Goal: Navigation & Orientation: Find specific page/section

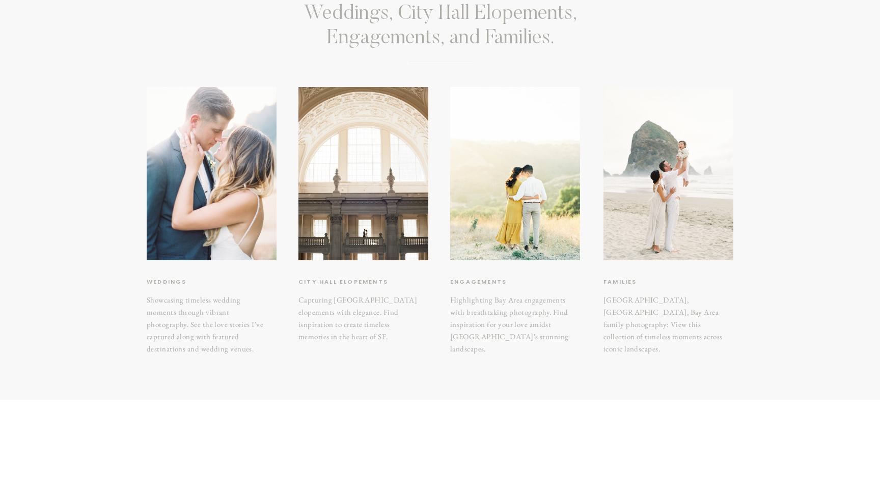
scroll to position [96, 0]
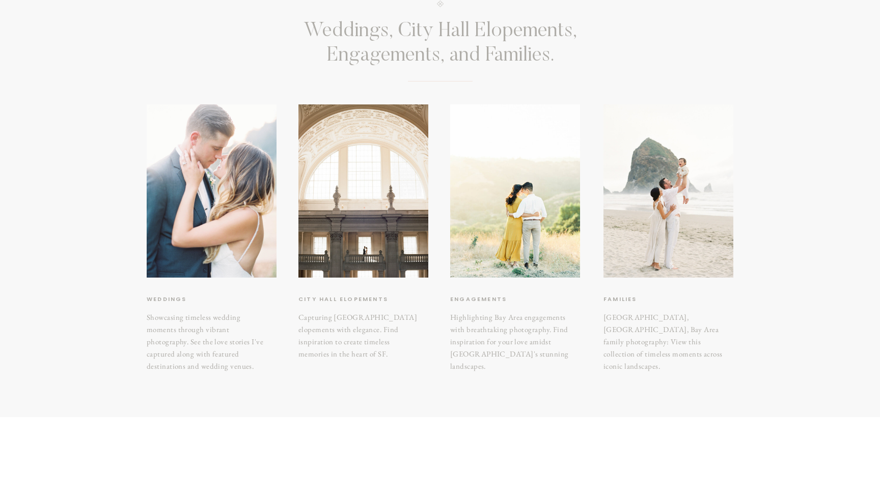
click at [359, 301] on h3 "City hall elopements" at bounding box center [348, 299] width 101 height 10
click at [358, 297] on h3 "City hall elopements" at bounding box center [348, 299] width 101 height 10
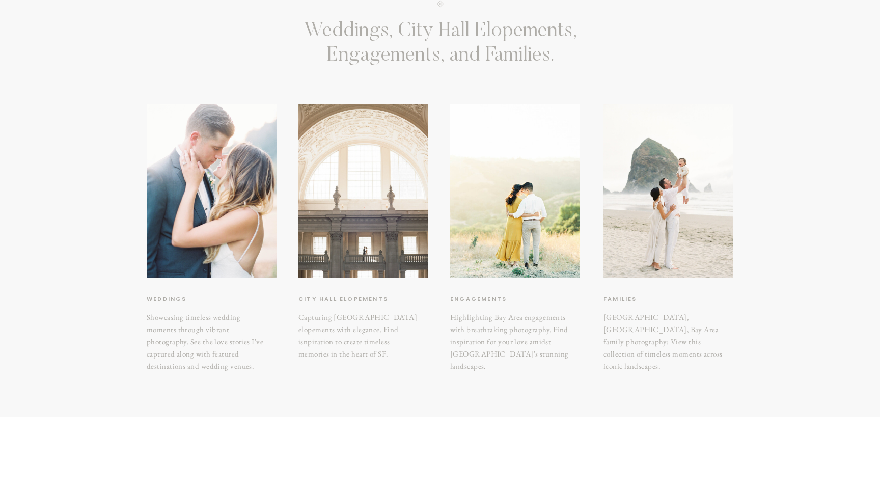
click at [360, 233] on div at bounding box center [363, 190] width 130 height 173
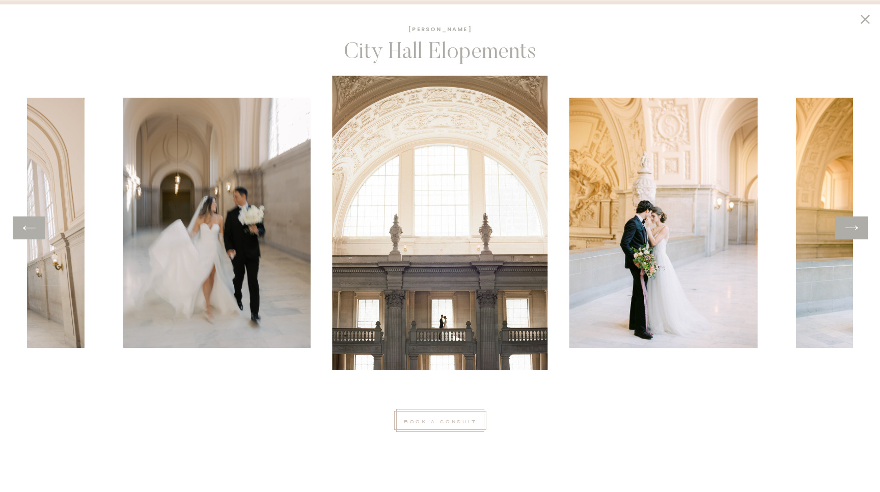
scroll to position [160, 0]
click at [694, 213] on img at bounding box center [663, 222] width 188 height 250
click at [854, 231] on icon at bounding box center [851, 228] width 15 height 16
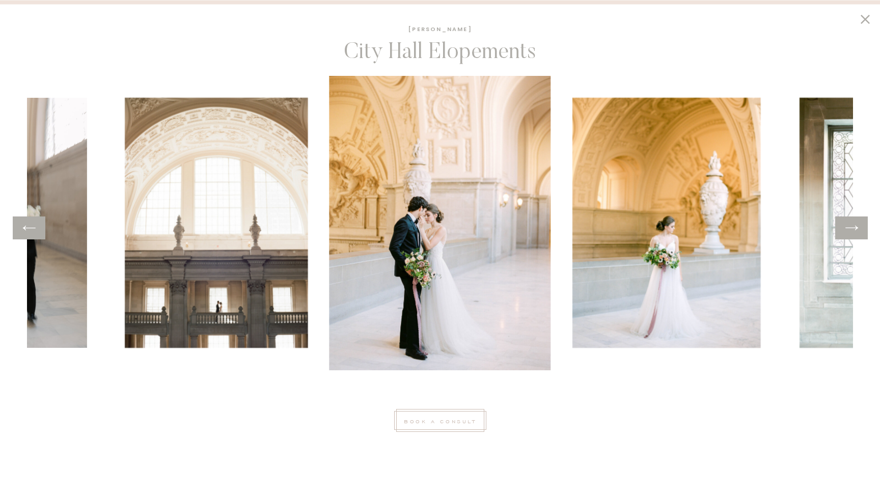
click at [854, 231] on icon at bounding box center [851, 228] width 15 height 16
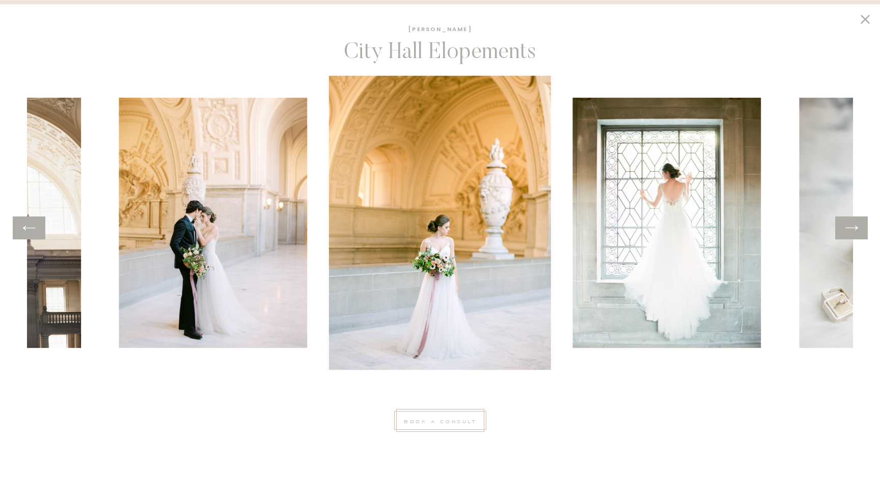
click at [854, 231] on icon at bounding box center [851, 228] width 15 height 16
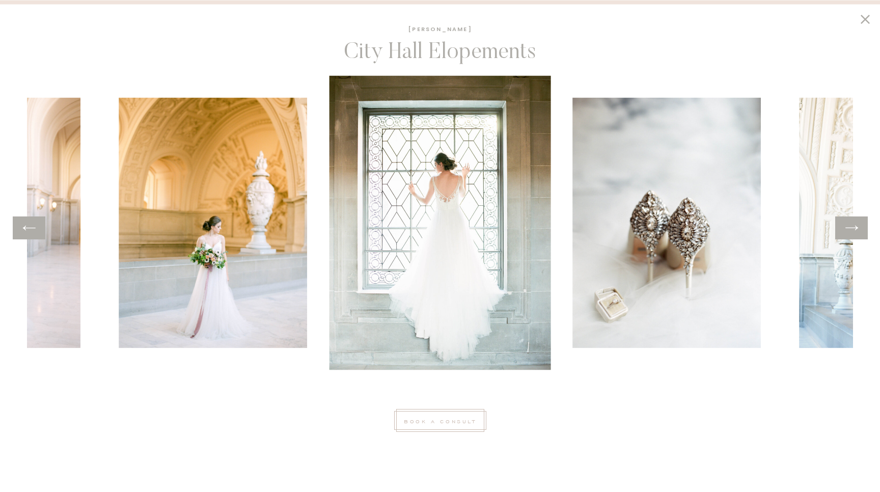
click at [853, 226] on icon at bounding box center [851, 228] width 15 height 16
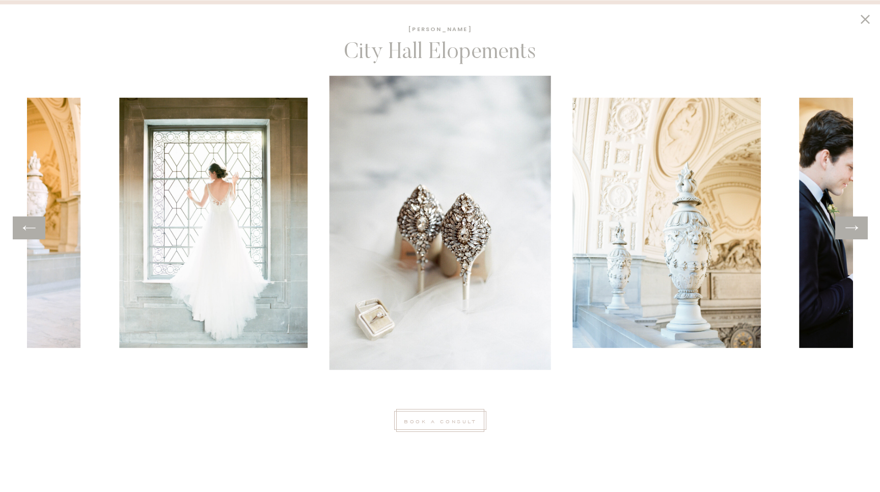
click at [853, 226] on icon at bounding box center [851, 228] width 15 height 16
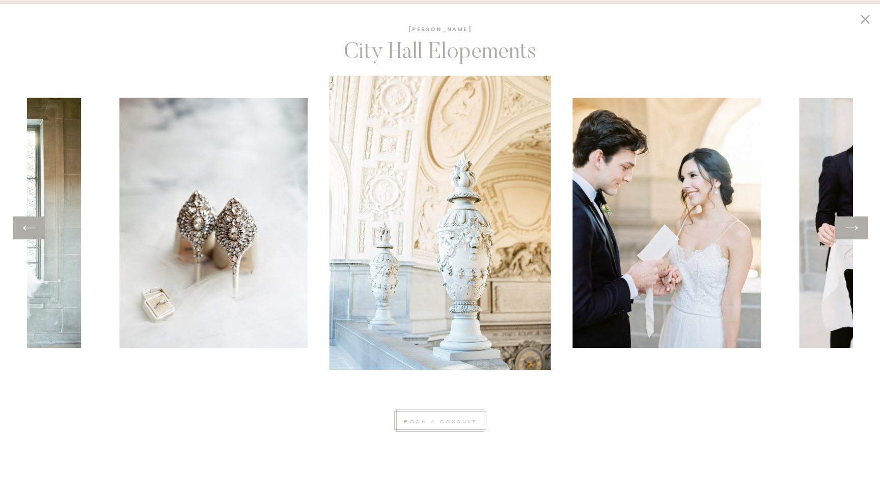
click at [853, 226] on icon at bounding box center [851, 228] width 15 height 16
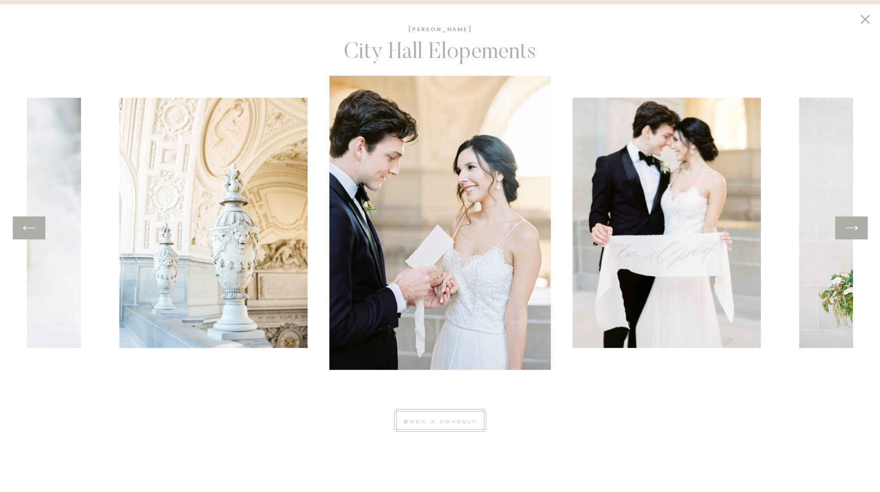
click at [853, 226] on icon at bounding box center [851, 228] width 15 height 16
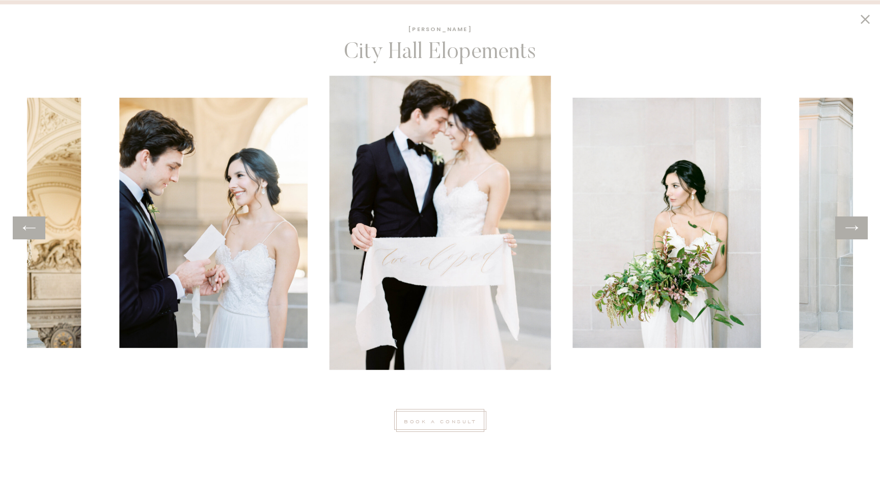
click at [853, 226] on icon at bounding box center [851, 228] width 15 height 16
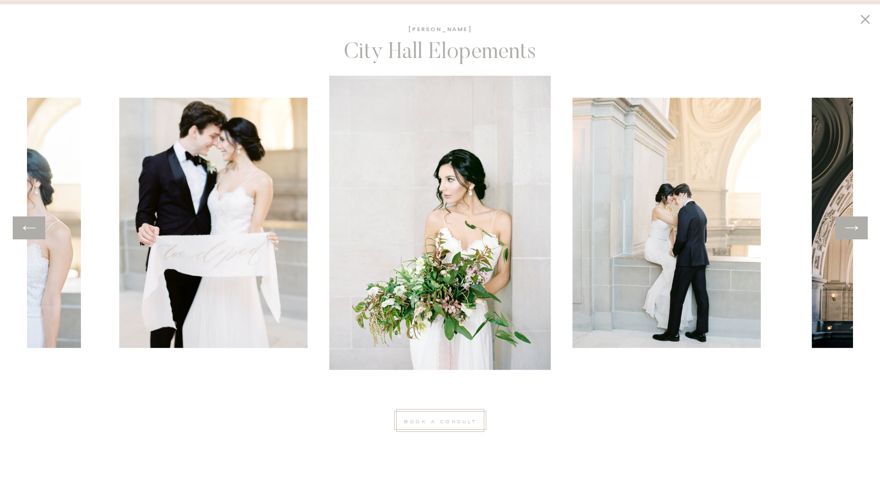
click at [853, 226] on icon at bounding box center [851, 228] width 15 height 16
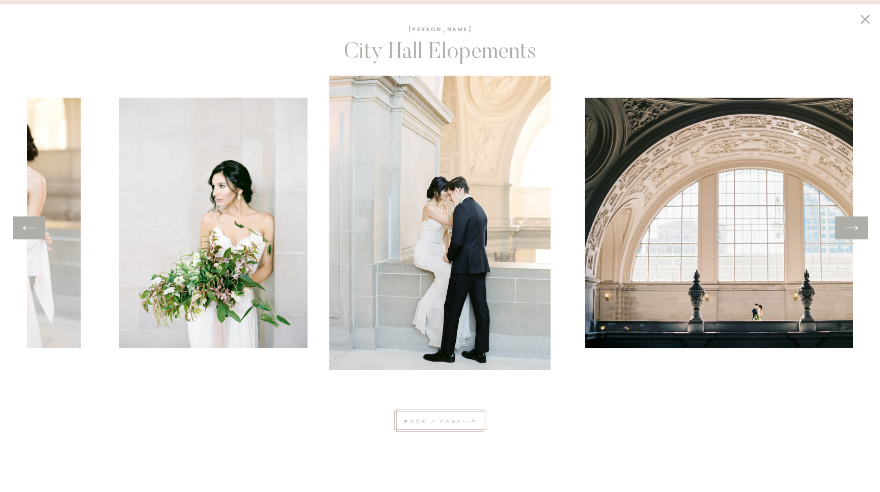
click at [853, 226] on icon at bounding box center [851, 228] width 15 height 16
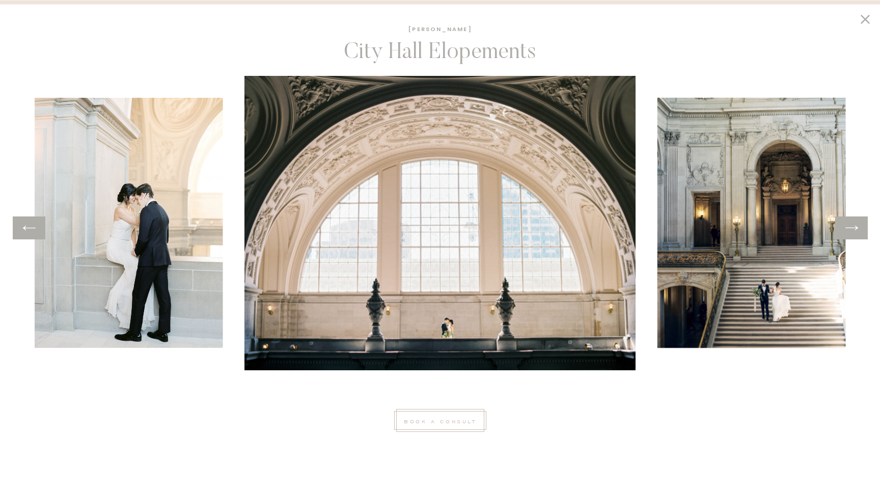
click at [853, 226] on icon at bounding box center [851, 228] width 15 height 16
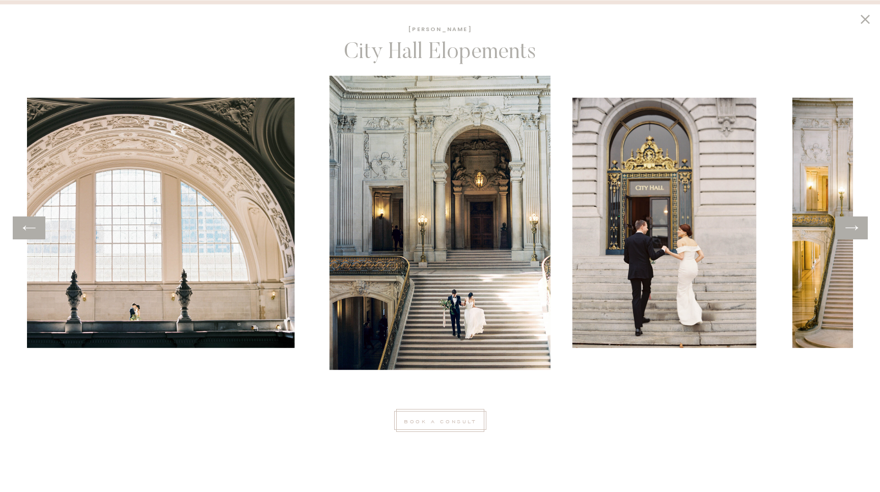
click at [853, 226] on icon at bounding box center [851, 228] width 15 height 16
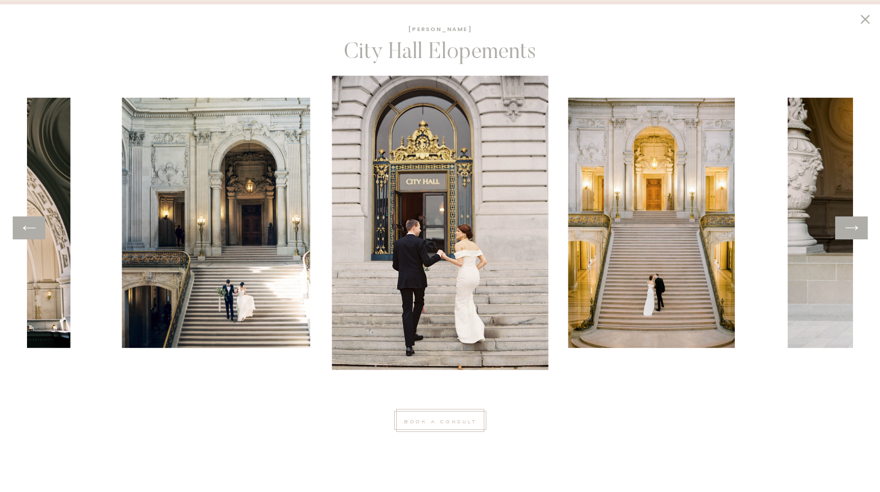
click at [853, 226] on icon at bounding box center [851, 228] width 15 height 16
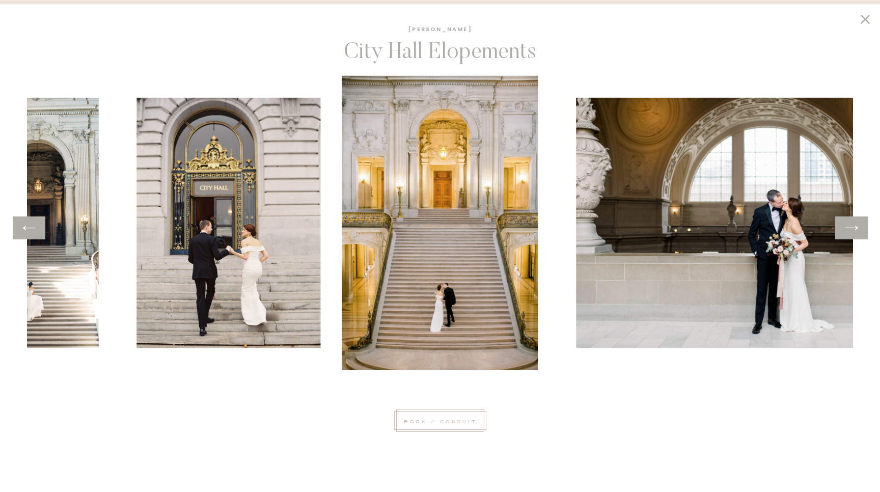
click at [853, 226] on icon at bounding box center [851, 228] width 15 height 16
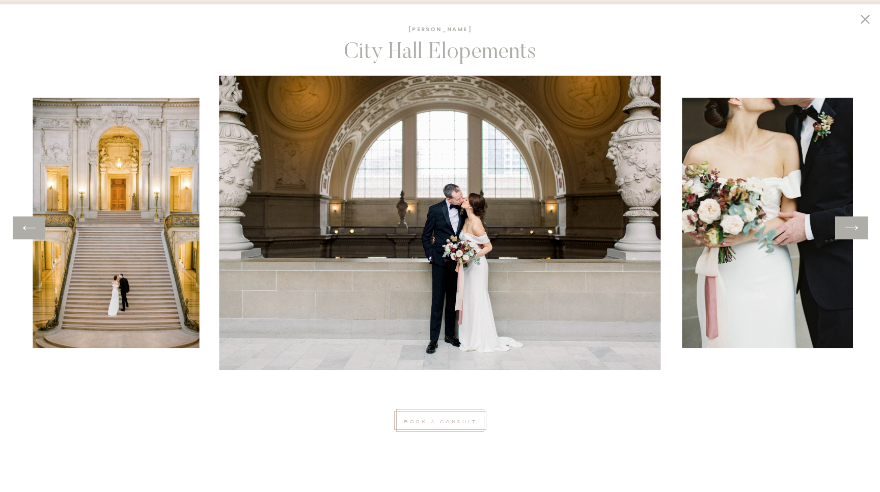
click at [853, 226] on icon at bounding box center [851, 228] width 15 height 16
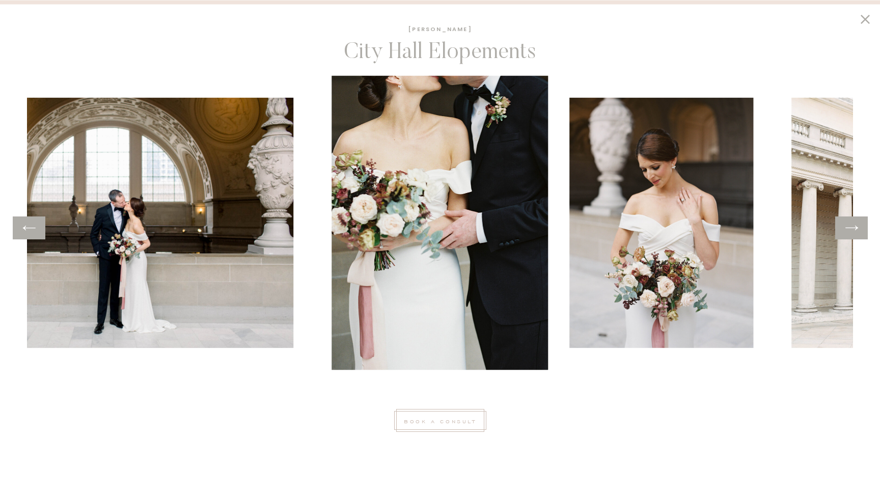
click at [853, 226] on icon at bounding box center [851, 228] width 15 height 16
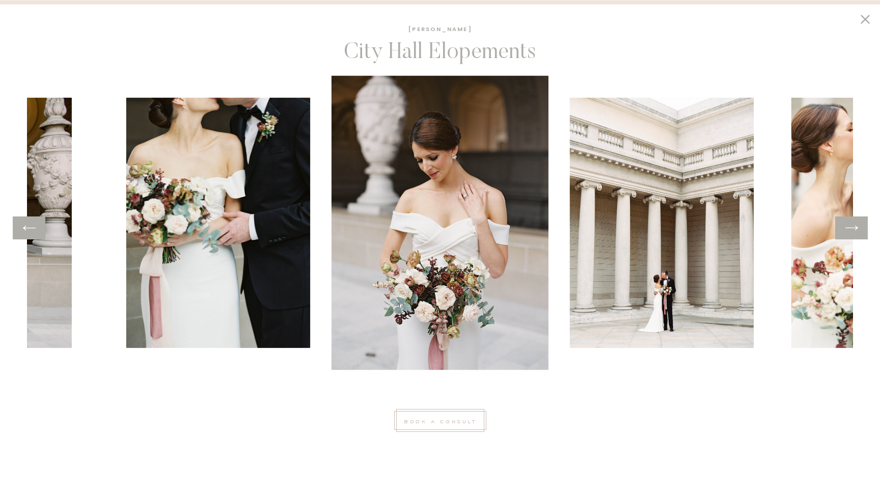
click at [853, 226] on icon at bounding box center [851, 228] width 15 height 16
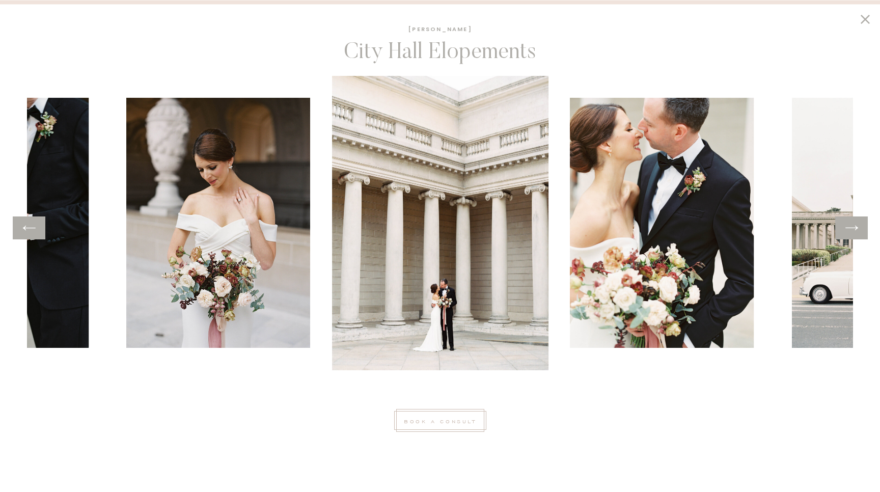
click at [853, 226] on icon at bounding box center [851, 228] width 15 height 16
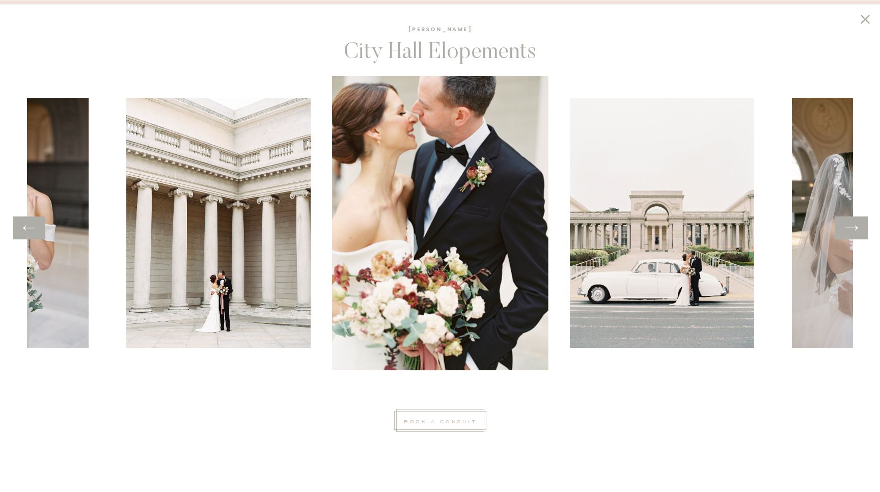
click at [853, 226] on icon at bounding box center [851, 228] width 15 height 16
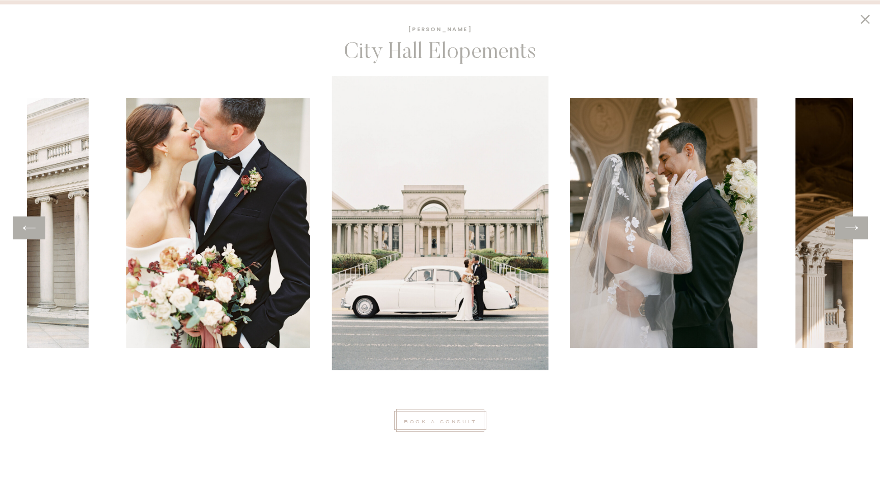
click at [853, 226] on icon at bounding box center [851, 228] width 15 height 16
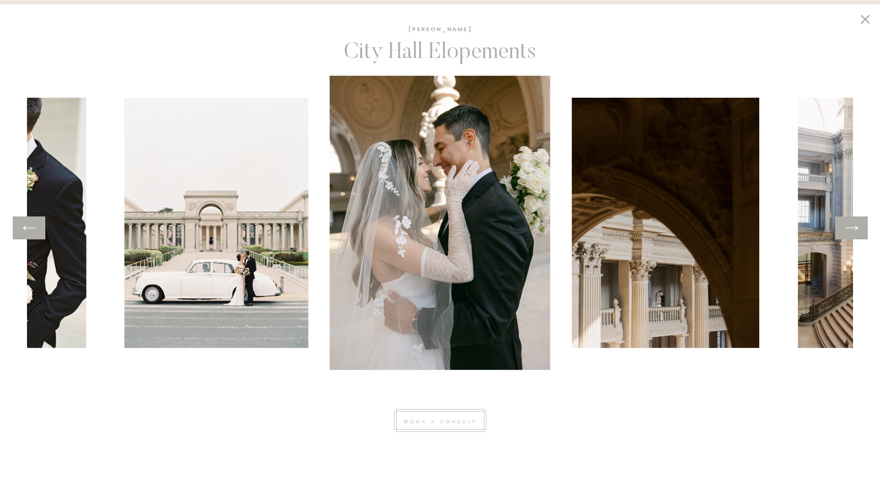
scroll to position [0, 0]
click at [865, 19] on icon at bounding box center [864, 18] width 9 height 9
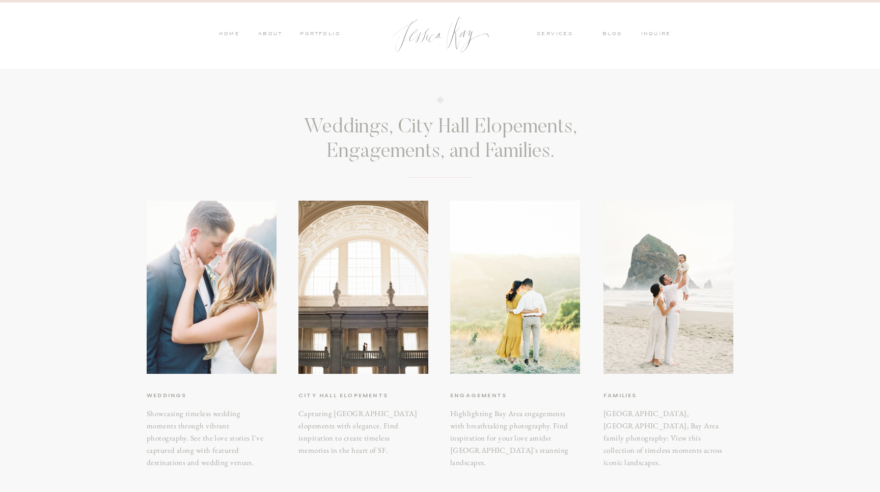
click at [565, 33] on nav "services" at bounding box center [562, 34] width 50 height 9
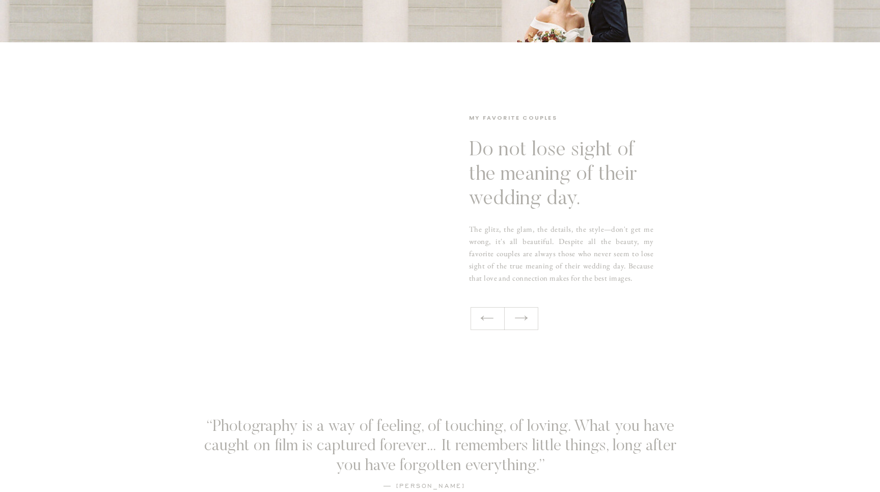
scroll to position [573, 0]
